Goal: Information Seeking & Learning: Learn about a topic

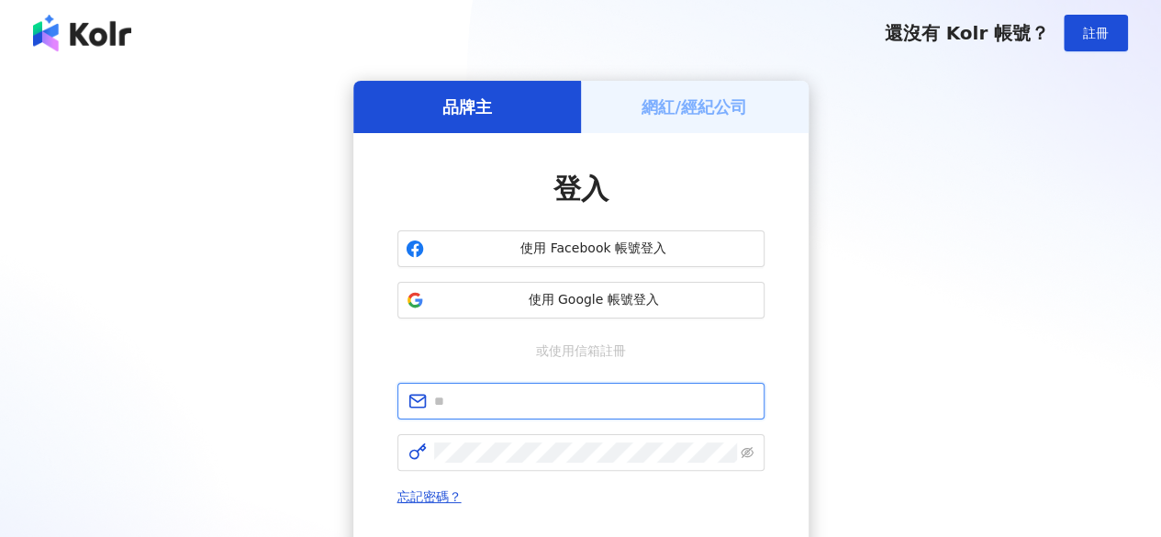
click at [486, 399] on input "text" at bounding box center [594, 401] width 320 height 20
type input "**********"
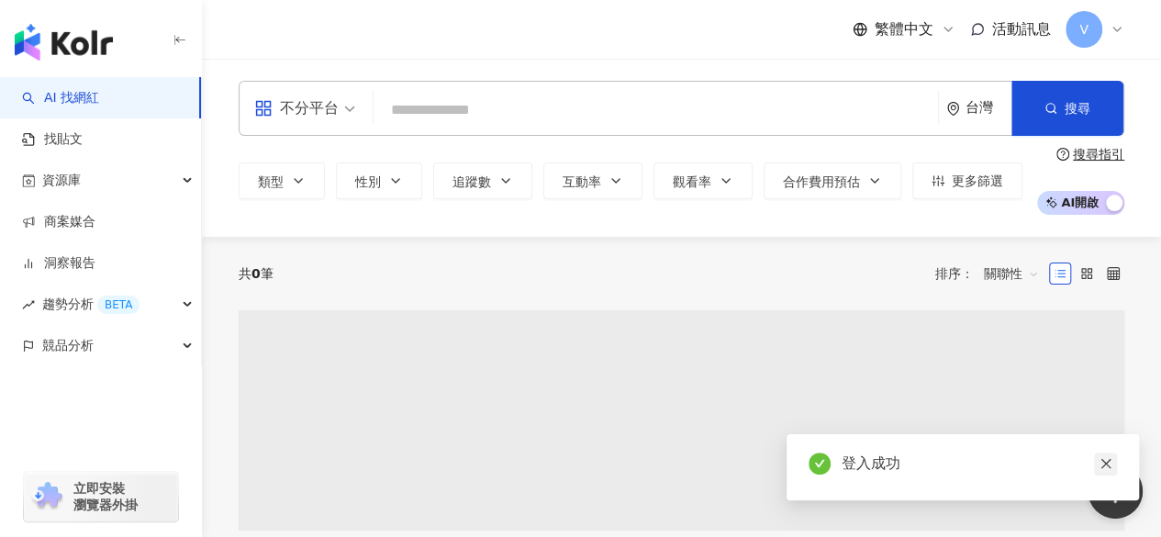
click at [1111, 465] on icon "close" at bounding box center [1106, 463] width 13 height 13
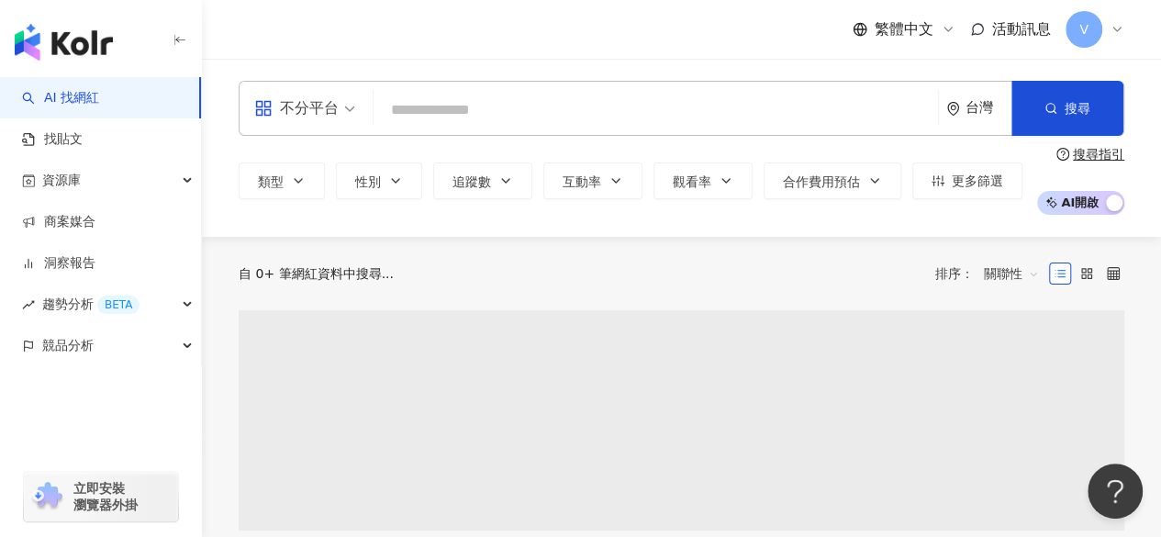
click at [560, 107] on input "search" at bounding box center [656, 110] width 550 height 35
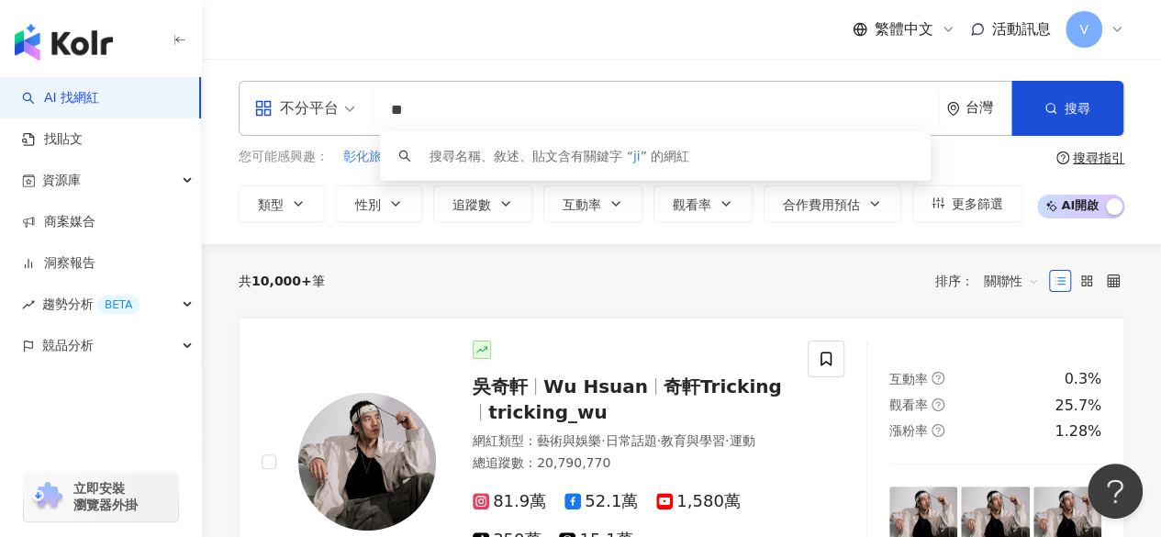
type input "*"
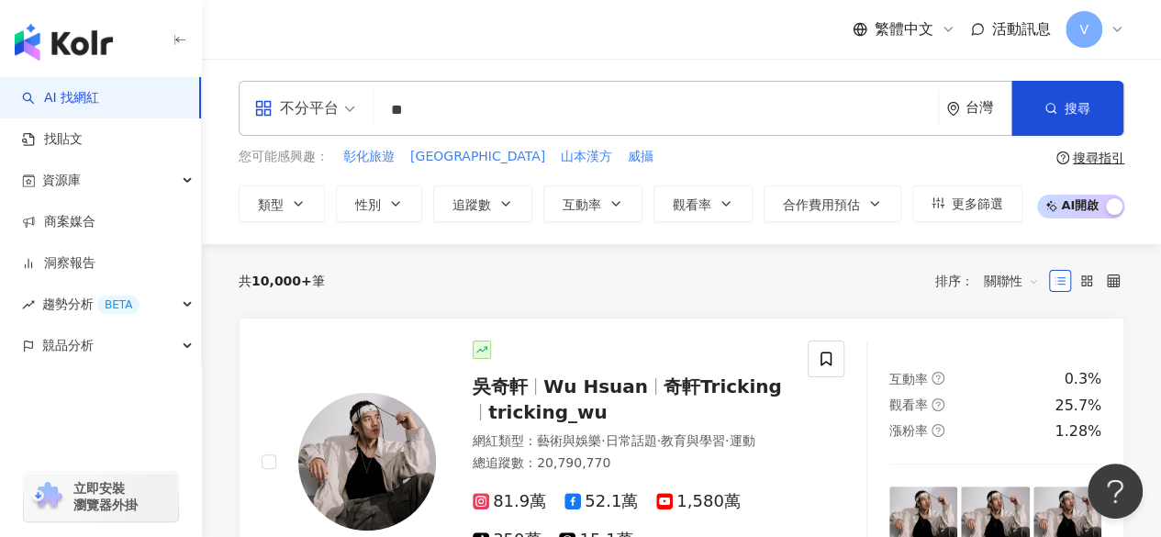
type input "*"
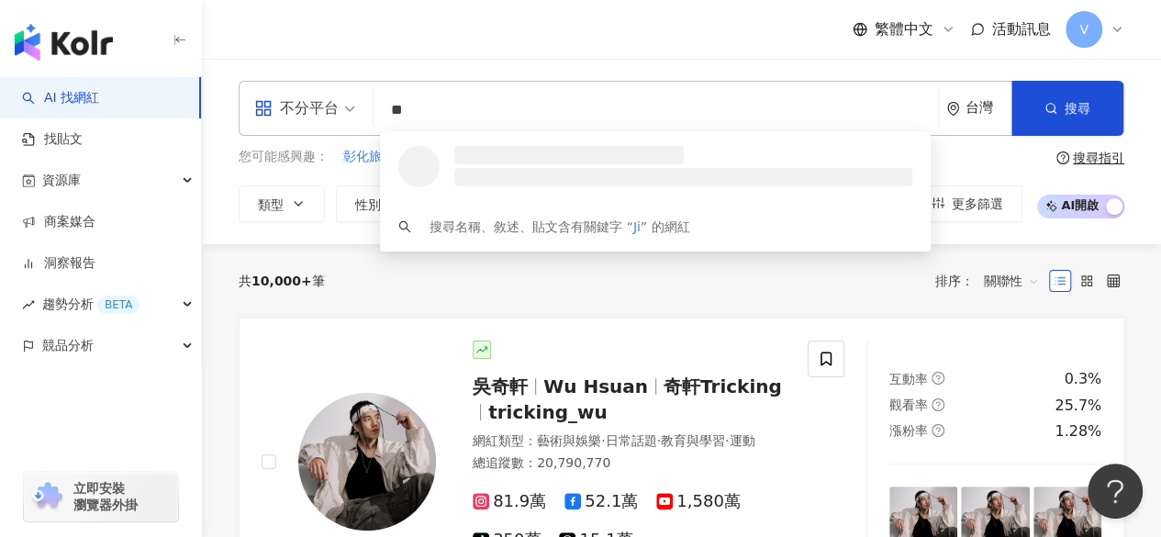
type input "*"
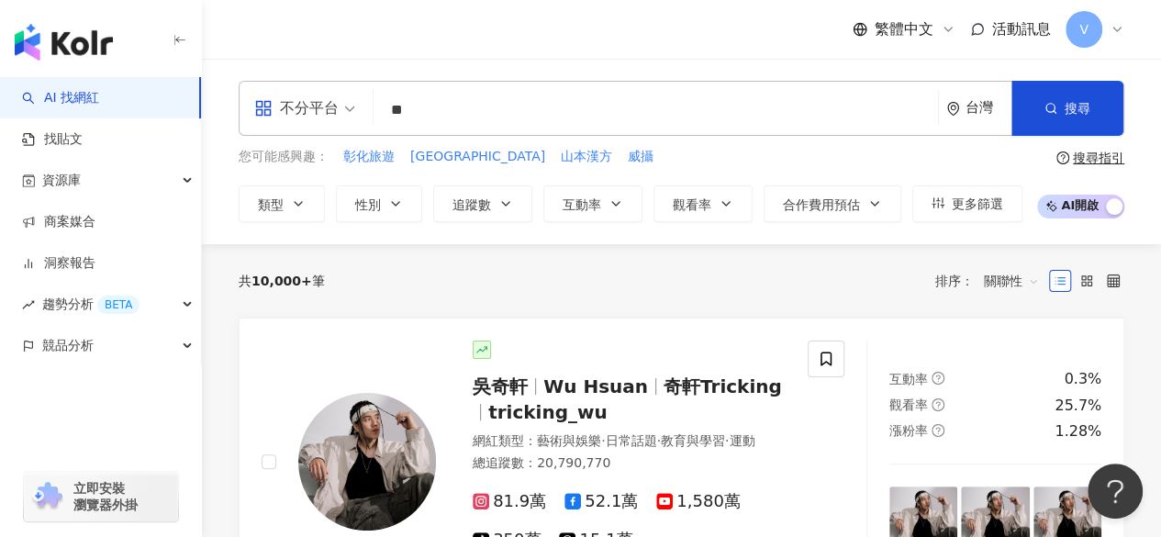
type input "*"
type input "****"
click at [1071, 118] on button "搜尋" at bounding box center [1068, 108] width 112 height 55
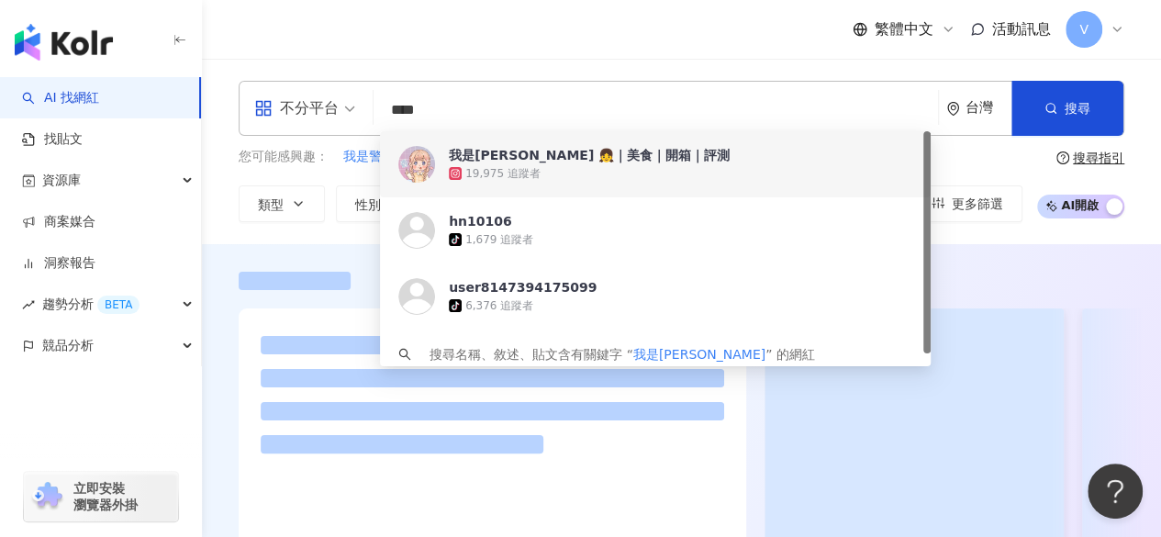
click at [657, 161] on span "我是[PERSON_NAME] 👧｜美食｜開箱｜評測" at bounding box center [645, 155] width 393 height 18
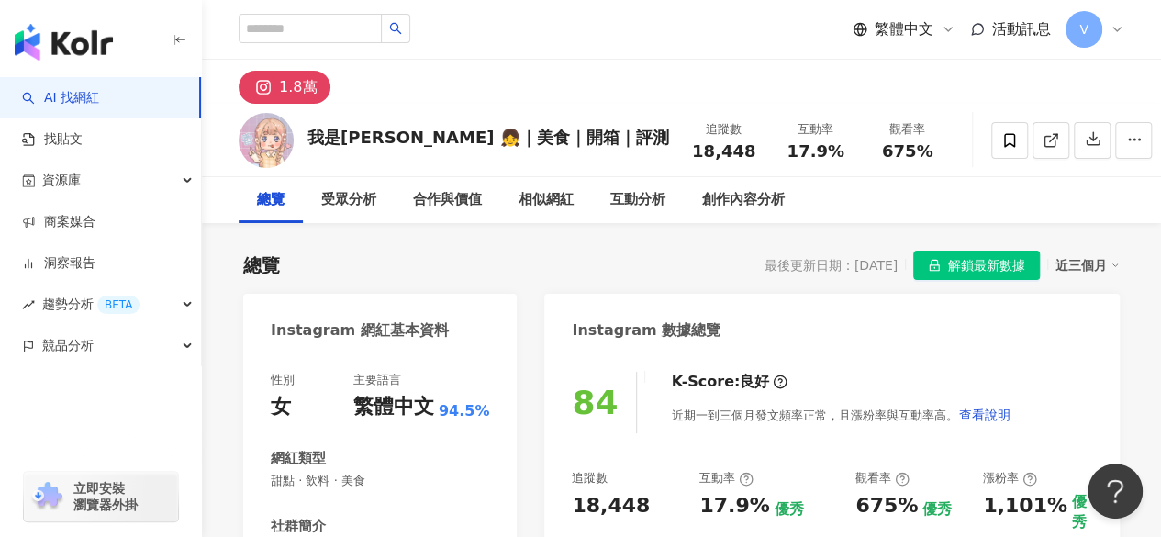
click at [975, 267] on span "解鎖最新數據" at bounding box center [986, 266] width 77 height 29
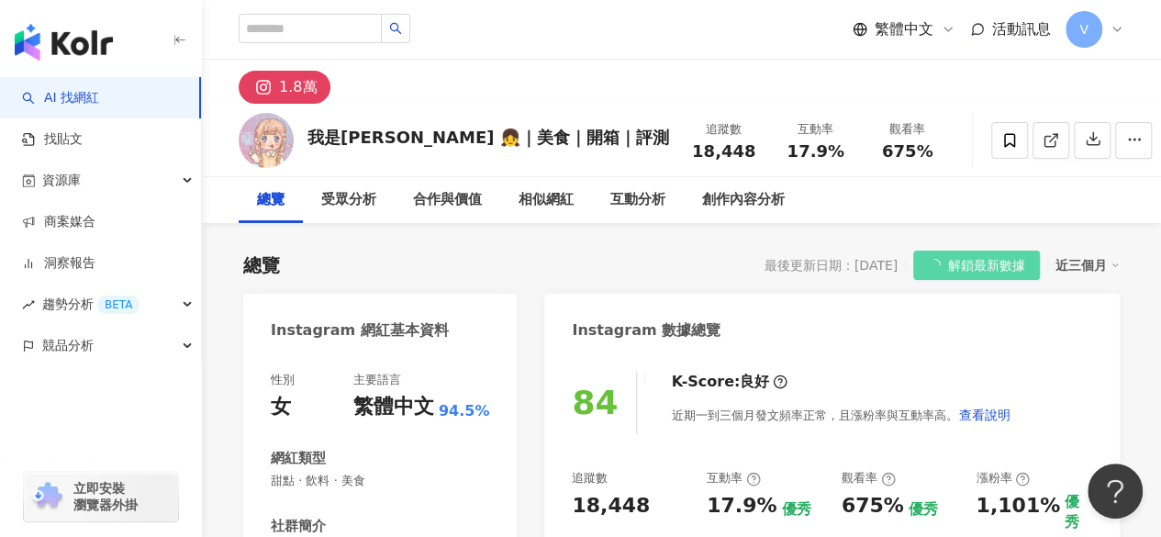
click at [654, 256] on div "總覽 最後更新日期：[DATE] 解鎖最新數據 近三個月" at bounding box center [681, 265] width 877 height 29
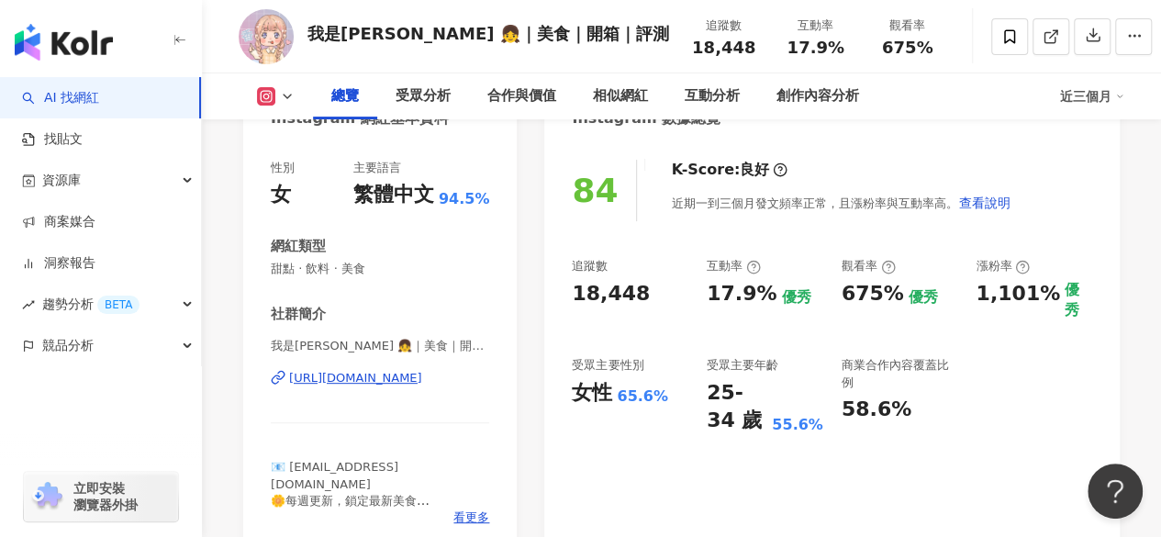
scroll to position [184, 0]
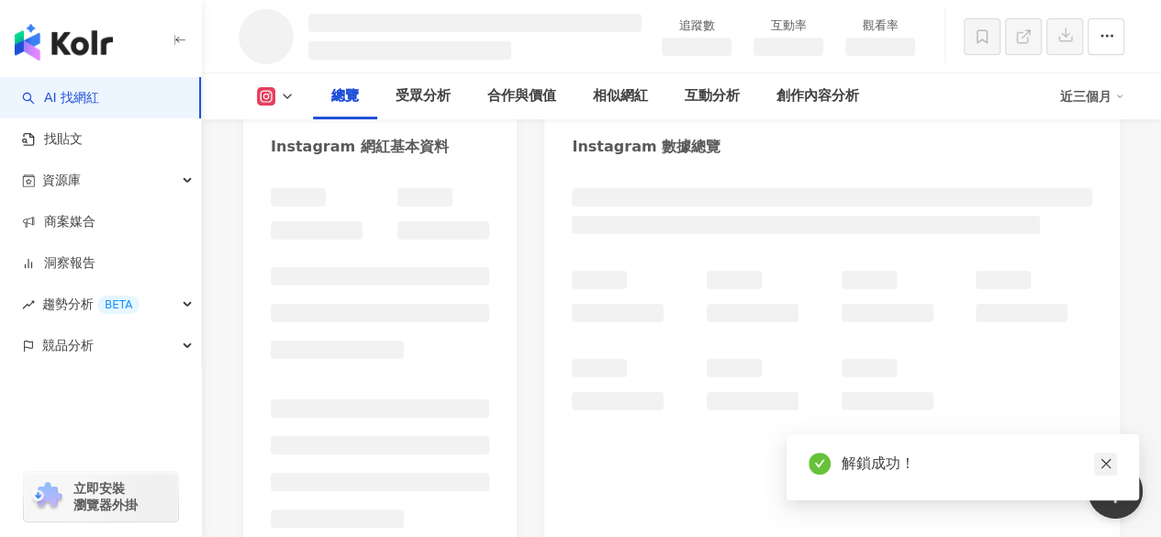
click at [1102, 459] on icon "close" at bounding box center [1106, 463] width 13 height 13
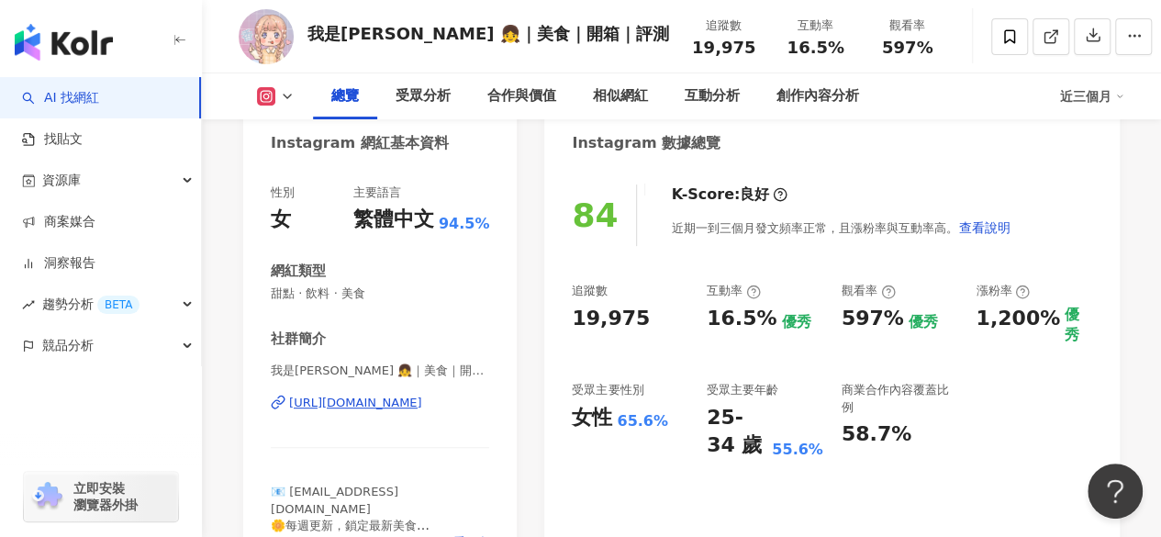
click at [422, 400] on div "[URL][DOMAIN_NAME]" at bounding box center [355, 403] width 133 height 17
click at [1085, 34] on icon "button" at bounding box center [1093, 35] width 17 height 17
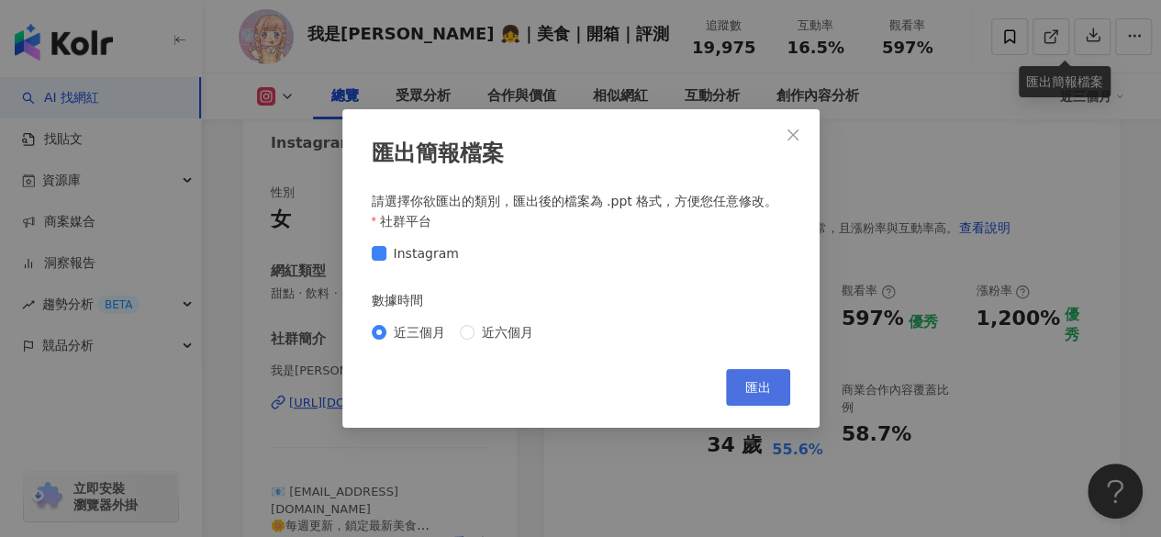
click at [765, 381] on span "匯出" at bounding box center [759, 387] width 26 height 15
drag, startPoint x: 757, startPoint y: 391, endPoint x: 826, endPoint y: 5, distance: 392.6
click at [758, 391] on span "匯出" at bounding box center [759, 387] width 26 height 15
click at [795, 135] on icon "close" at bounding box center [793, 135] width 15 height 15
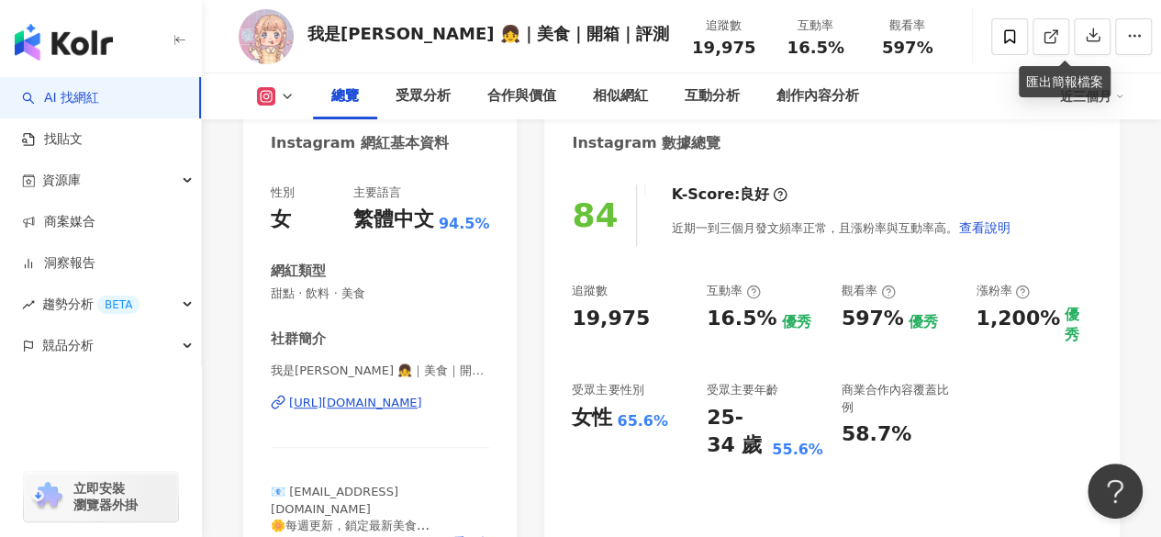
click at [310, 408] on div "[URL][DOMAIN_NAME]" at bounding box center [355, 403] width 133 height 17
